Goal: Information Seeking & Learning: Learn about a topic

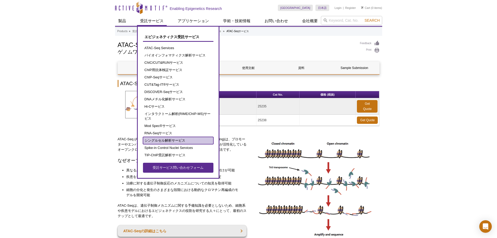
click at [171, 140] on link "シングルセル解析サービス" at bounding box center [178, 140] width 70 height 7
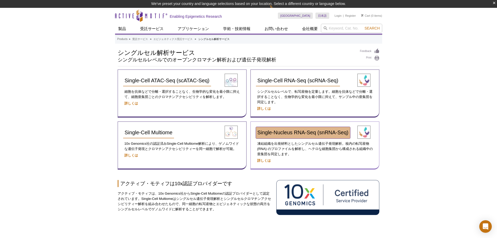
click at [275, 131] on span "Single-Nucleus RNA-Seq (snRNA-Seq)" at bounding box center [303, 132] width 91 height 6
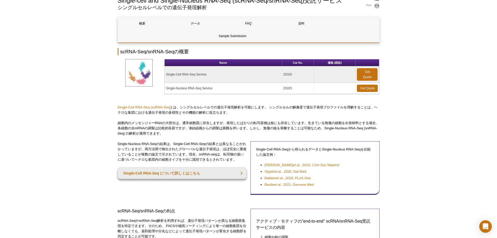
scroll to position [70, 0]
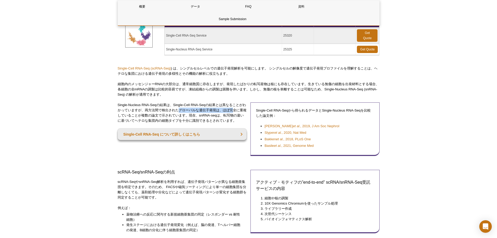
drag, startPoint x: 184, startPoint y: 111, endPoint x: 239, endPoint y: 110, distance: 55.1
click at [239, 110] on p "Single-Nucleus RNA-Seqの結果は、Single-Cell RNA-Seqの結果とは異なることがわかっていますが、両方法間で検出されたグロー…" at bounding box center [182, 112] width 129 height 21
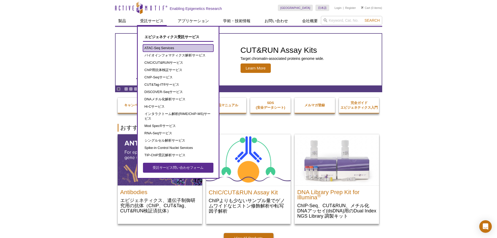
click at [165, 45] on link "ATAC-Seq Services" at bounding box center [178, 47] width 70 height 7
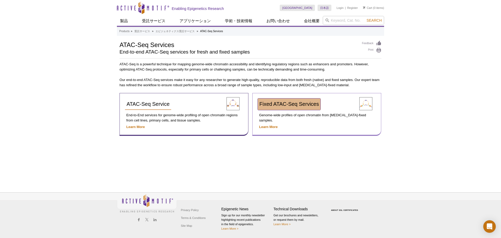
click at [274, 103] on span "Fixed ATAC-Seq Services" at bounding box center [290, 104] width 60 height 6
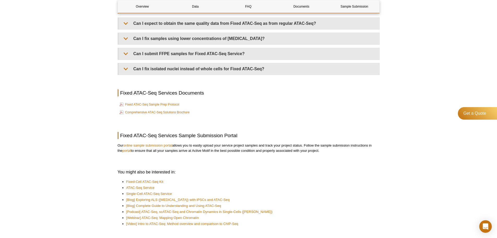
scroll to position [1052, 0]
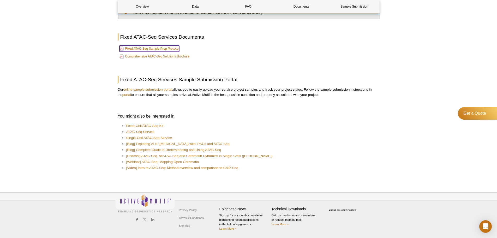
click at [153, 48] on link "Fixed ATAC-Seq Sample Prep Protocol" at bounding box center [150, 48] width 60 height 6
